Goal: Task Accomplishment & Management: Use online tool/utility

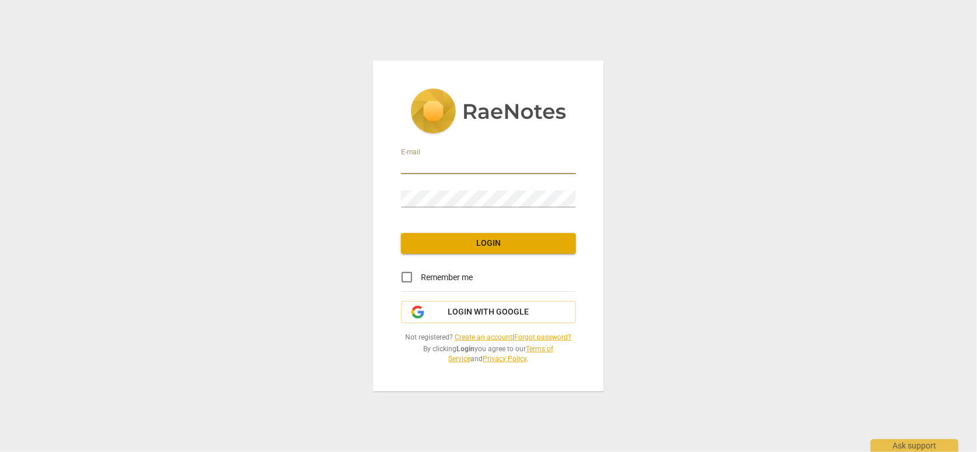
type input "[EMAIL_ADDRESS][DOMAIN_NAME]"
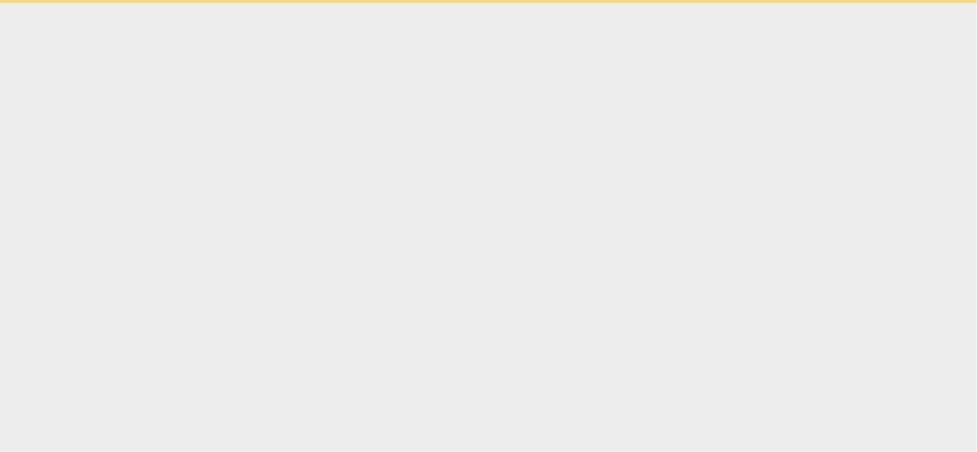
click at [494, 3] on html "Ask support" at bounding box center [488, 1] width 977 height 3
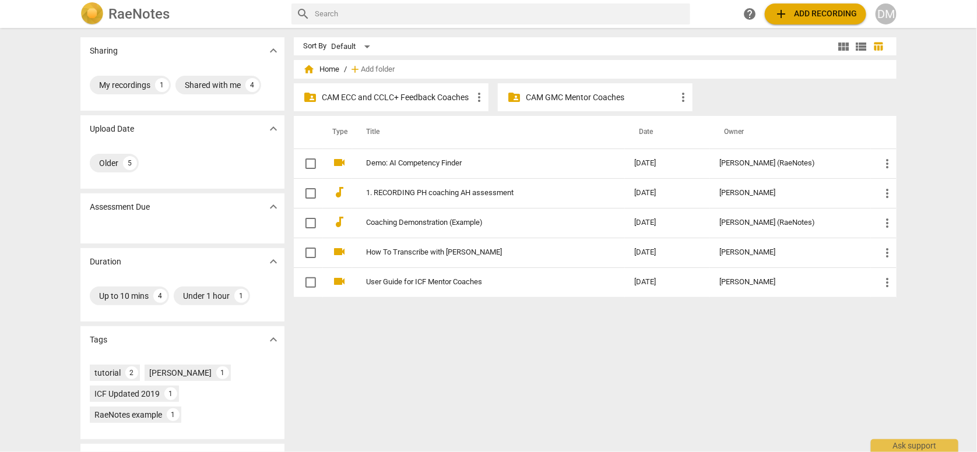
click at [449, 365] on div "Sort By Default view_module view_list table_chart home Home / add Add folder fo…" at bounding box center [600, 240] width 612 height 406
click at [887, 17] on div "DM" at bounding box center [885, 13] width 21 height 21
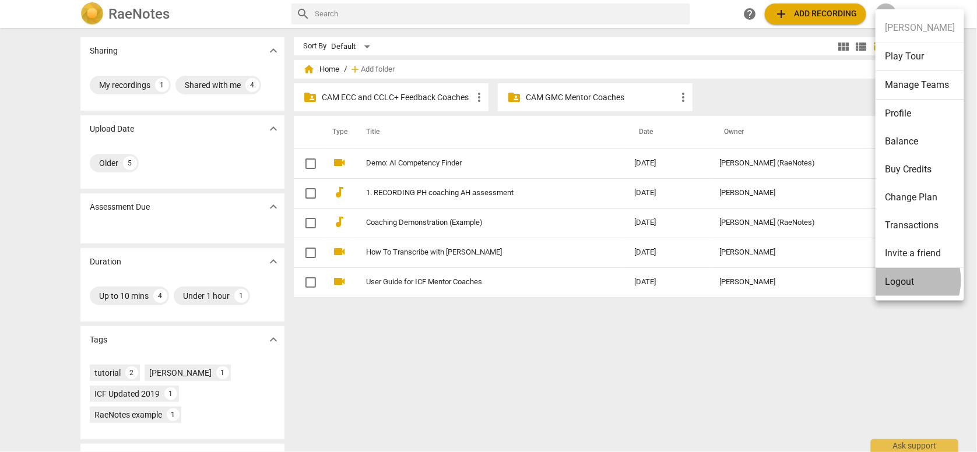
click at [900, 280] on li "Logout" at bounding box center [919, 282] width 89 height 28
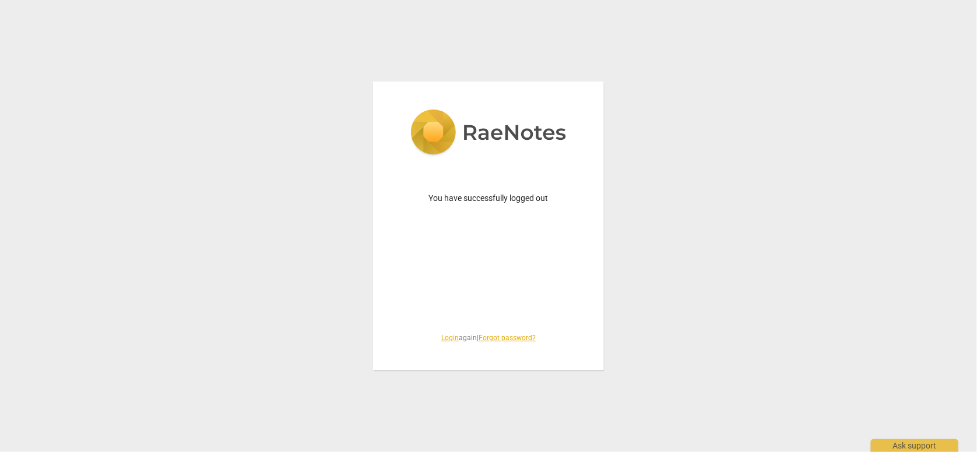
click at [449, 339] on link "Login" at bounding box center [449, 338] width 17 height 8
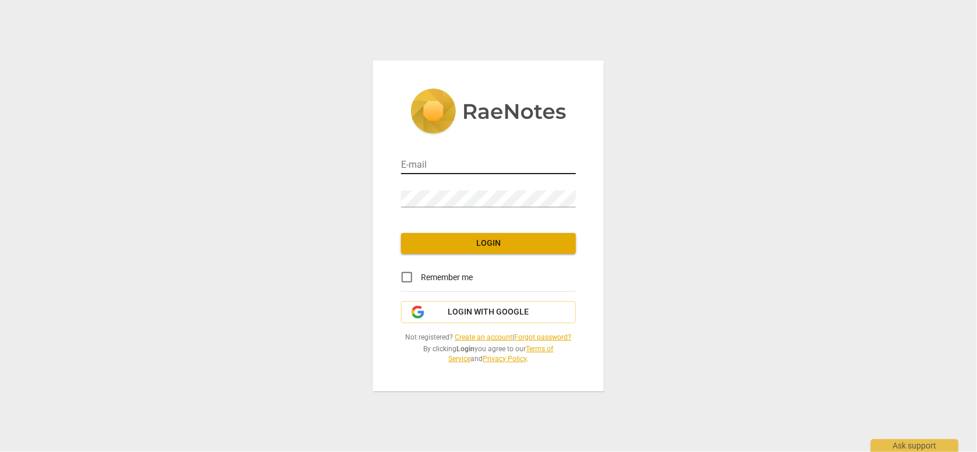
click at [427, 167] on input "email" at bounding box center [488, 165] width 175 height 17
type input "[EMAIL_ADDRESS][DOMAIN_NAME]"
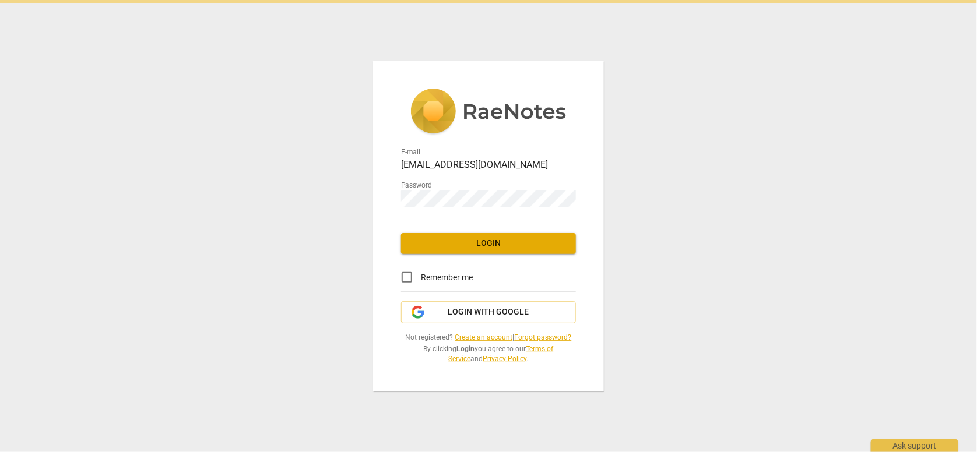
click at [463, 258] on div "E-mail [EMAIL_ADDRESS][DOMAIN_NAME] Password Login Remember me Login with Googl…" at bounding box center [488, 226] width 231 height 331
click at [463, 248] on span "Login" at bounding box center [488, 244] width 156 height 12
click at [407, 281] on input "Remember me" at bounding box center [407, 277] width 28 height 28
checkbox input "true"
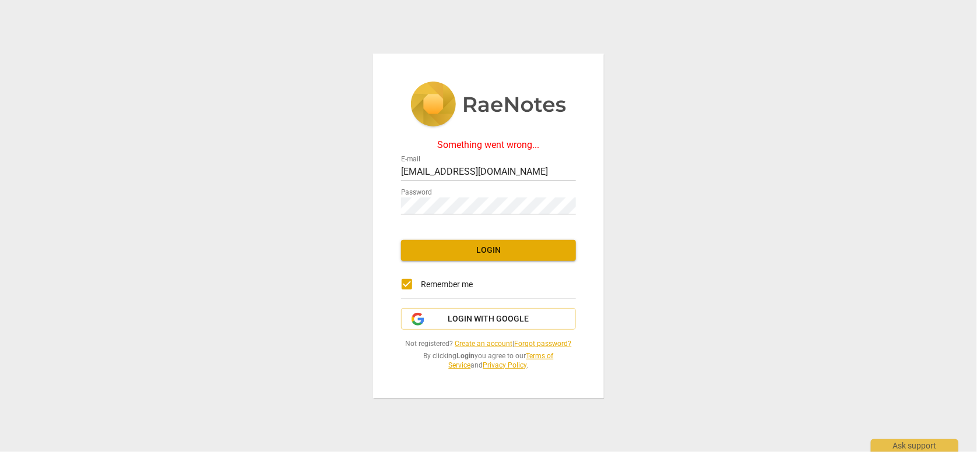
click at [486, 145] on div "Something went wrong..." at bounding box center [488, 145] width 175 height 10
click at [500, 255] on span "Login" at bounding box center [488, 251] width 156 height 12
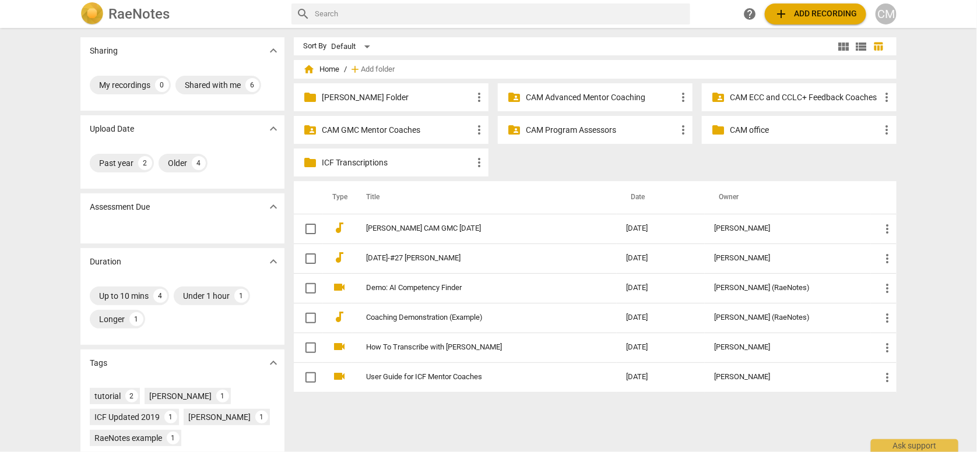
click at [777, 96] on p "CAM ECC and CCLC+ Feedback Coaches" at bounding box center [805, 97] width 150 height 12
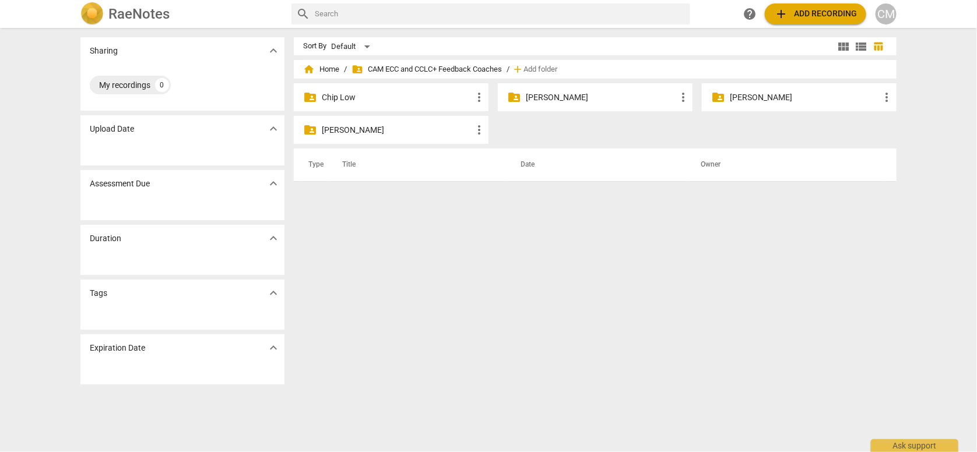
click at [535, 95] on p "[PERSON_NAME]" at bounding box center [601, 97] width 150 height 12
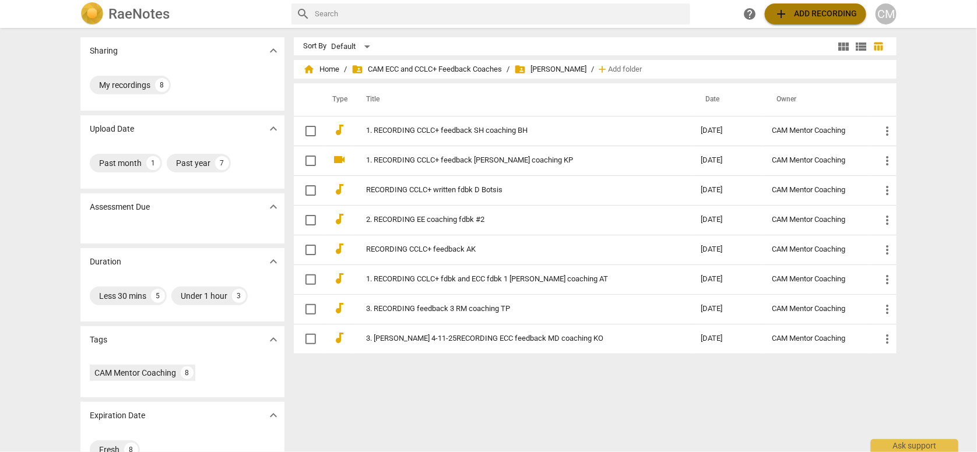
click at [837, 7] on span "add Add recording" at bounding box center [815, 14] width 83 height 14
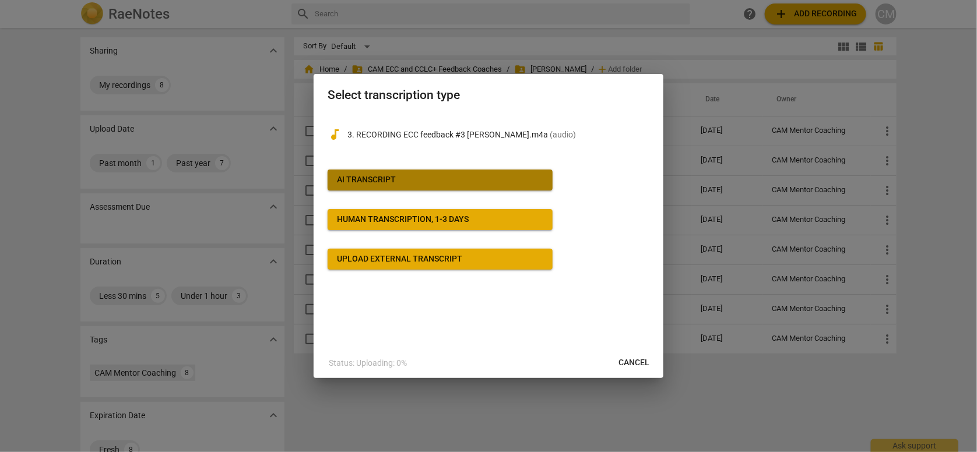
click at [383, 178] on div "AI Transcript" at bounding box center [366, 180] width 59 height 12
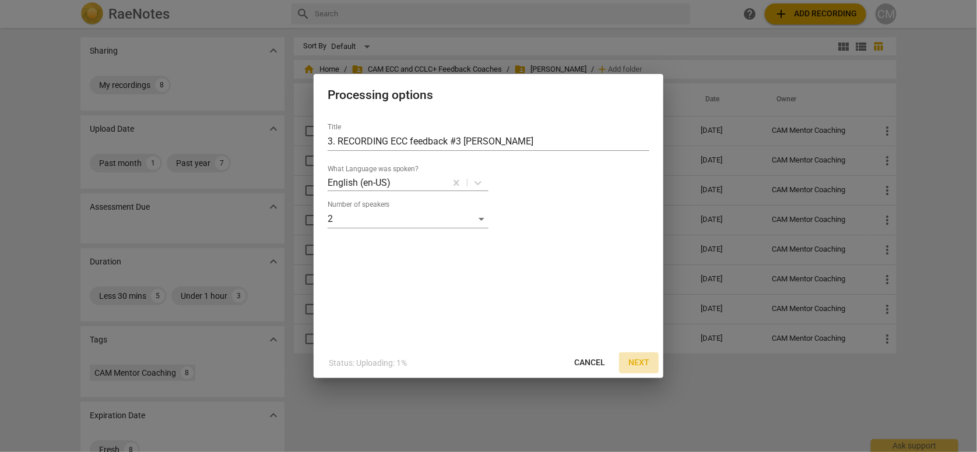
click at [635, 365] on span "Next" at bounding box center [638, 363] width 21 height 12
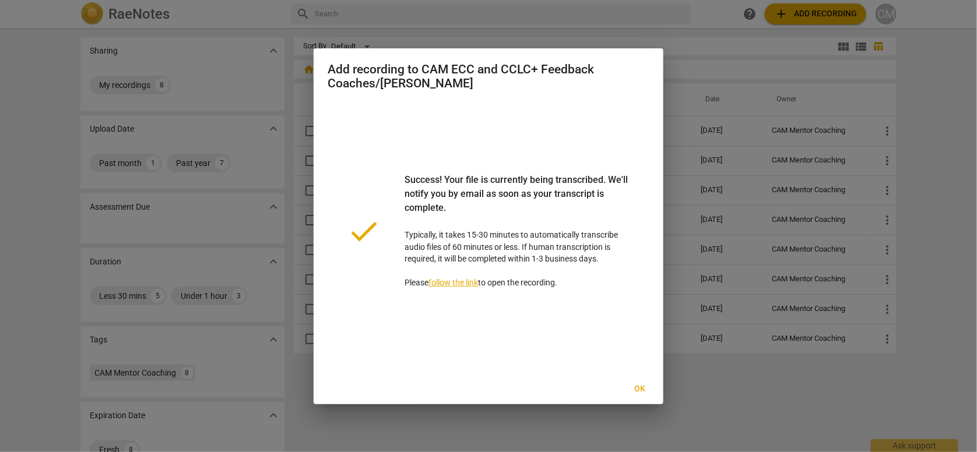
click at [643, 386] on span "Ok" at bounding box center [640, 389] width 19 height 12
